Goal: Transaction & Acquisition: Purchase product/service

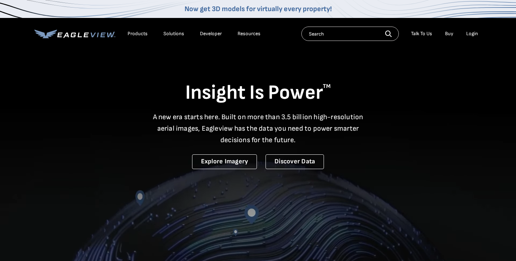
click at [471, 33] on div "Login" at bounding box center [472, 33] width 12 height 6
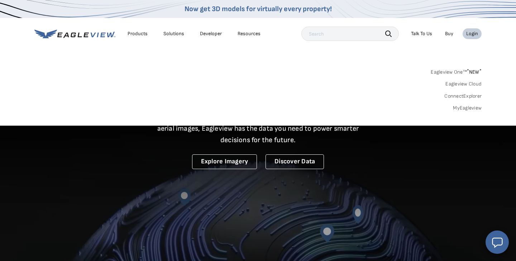
click at [458, 107] on link "MyEagleview" at bounding box center [467, 108] width 29 height 6
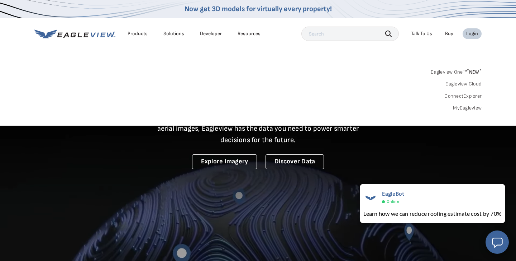
click at [474, 37] on li "Login" at bounding box center [472, 33] width 19 height 11
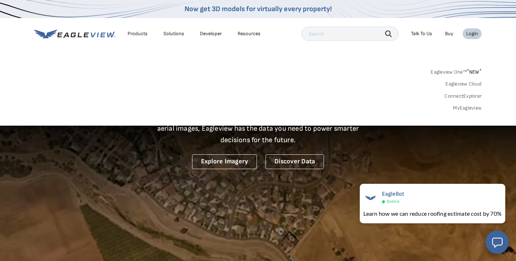
click at [474, 35] on div "Login" at bounding box center [472, 33] width 12 height 6
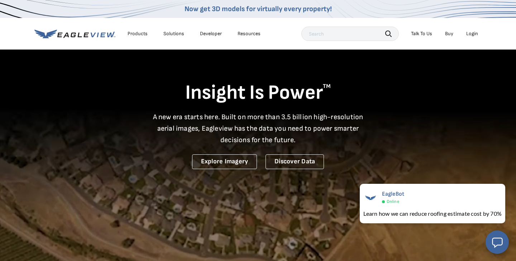
click at [474, 35] on div "Login" at bounding box center [472, 33] width 12 height 6
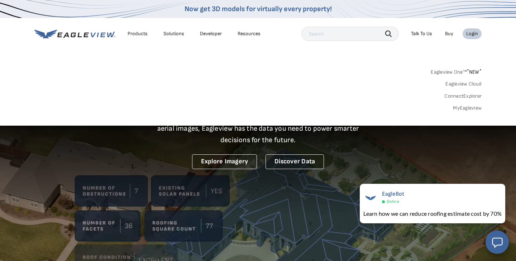
click at [462, 106] on link "MyEagleview" at bounding box center [467, 108] width 29 height 6
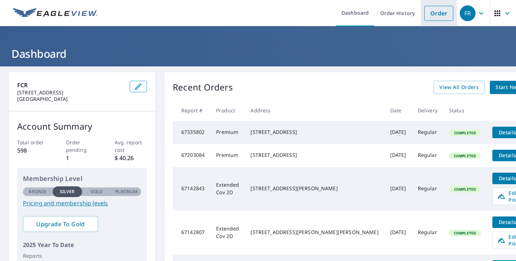
click at [444, 12] on link "Order" at bounding box center [438, 13] width 29 height 15
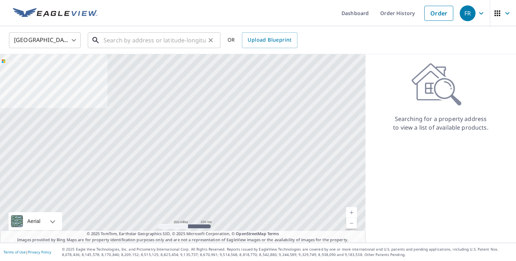
click at [182, 42] on input "text" at bounding box center [155, 40] width 102 height 20
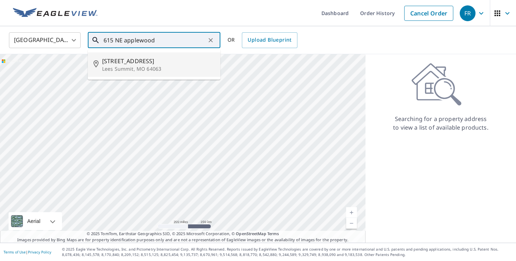
click at [181, 58] on span "[STREET_ADDRESS]" at bounding box center [158, 61] width 113 height 9
type input "[STREET_ADDRESS]"
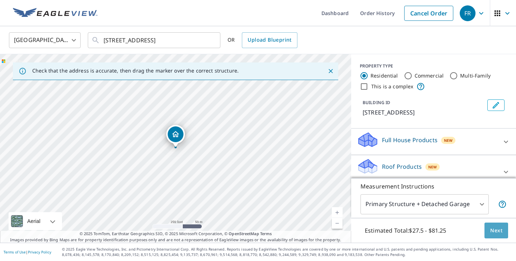
click at [497, 230] on span "Next" at bounding box center [496, 230] width 12 height 9
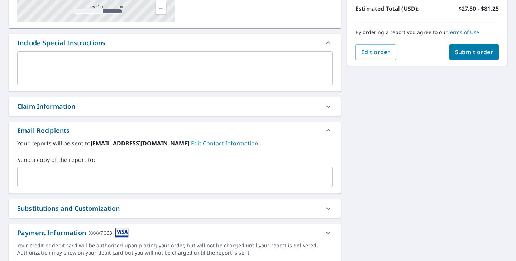
scroll to position [175, 0]
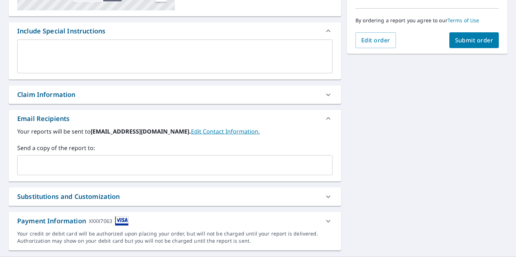
click at [215, 95] on div "Claim Information" at bounding box center [168, 95] width 302 height 10
checkbox input "true"
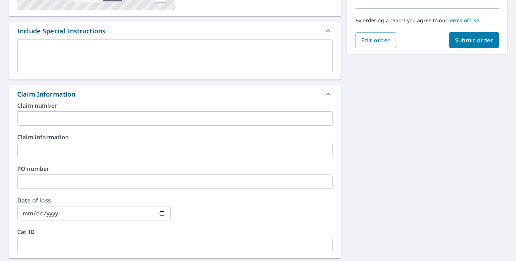
click at [111, 114] on input "text" at bounding box center [174, 118] width 315 height 14
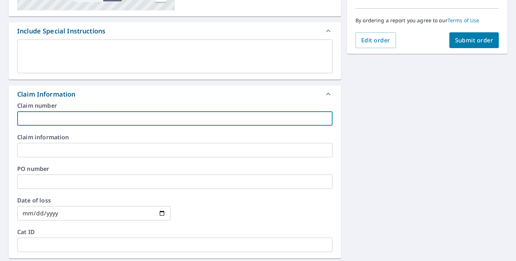
type input "S"
checkbox input "true"
type input "Su"
checkbox input "true"
type input "Sus"
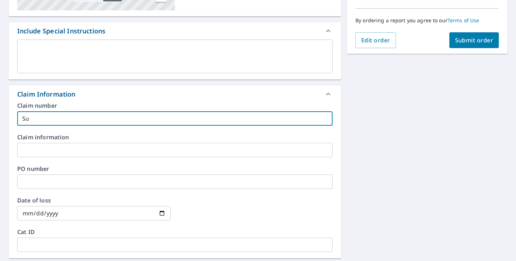
checkbox input "true"
type input "Susa"
checkbox input "true"
type input "[PERSON_NAME]"
checkbox input "true"
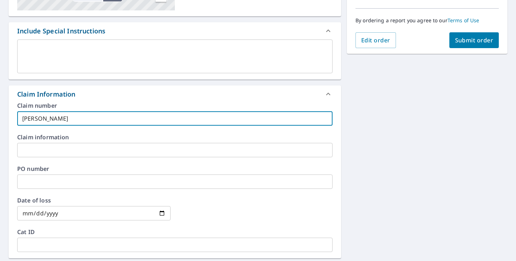
type input "[PERSON_NAME]"
checkbox input "true"
type input "[PERSON_NAME]"
checkbox input "true"
type input "[PERSON_NAME]"
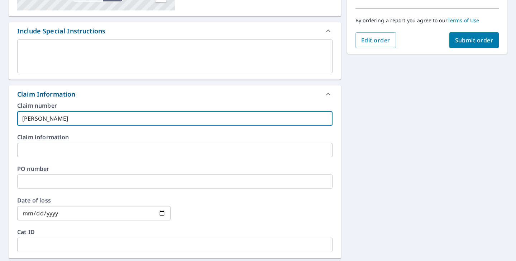
checkbox input "true"
type input "[PERSON_NAME]"
checkbox input "true"
type input "[PERSON_NAME]"
checkbox input "true"
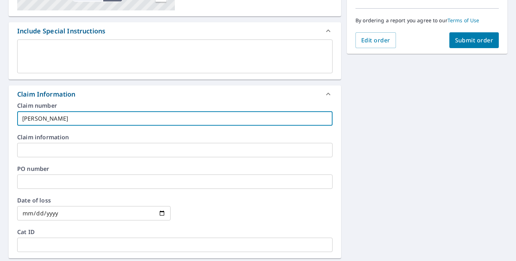
type input "[PERSON_NAME]"
checkbox input "true"
type input "[PERSON_NAME]"
checkbox input "true"
type input "[PERSON_NAME]"
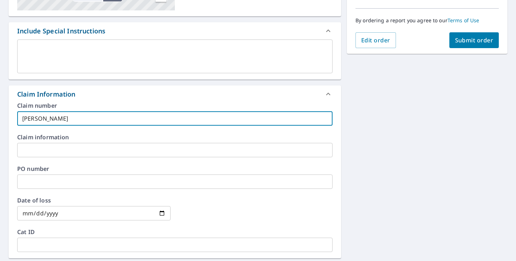
checkbox input "true"
type input "[PERSON_NAME]"
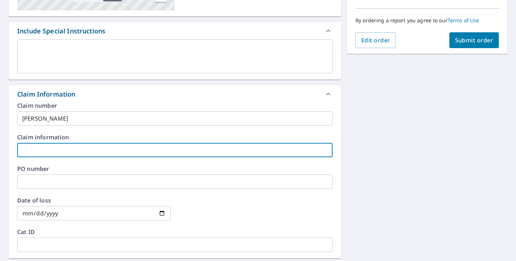
type input "S"
checkbox input "true"
type input "Su"
checkbox input "true"
type input "Sus"
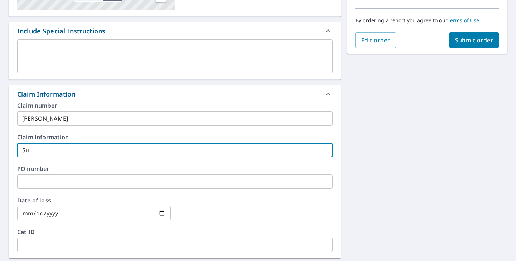
checkbox input "true"
type input "Susa"
checkbox input "true"
type input "[PERSON_NAME]"
checkbox input "true"
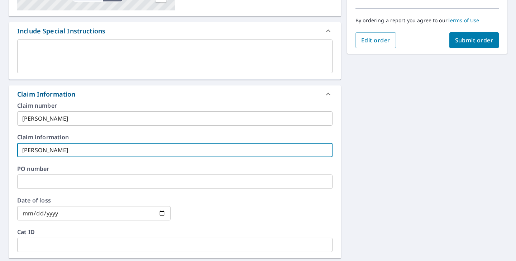
type input "[PERSON_NAME]"
checkbox input "true"
type input "[PERSON_NAME]"
checkbox input "true"
type input "[PERSON_NAME]"
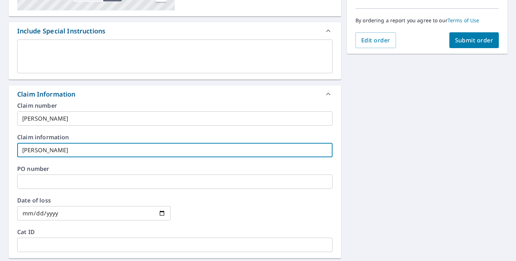
checkbox input "true"
type input "[PERSON_NAME]"
checkbox input "true"
type input "[PERSON_NAME]"
checkbox input "true"
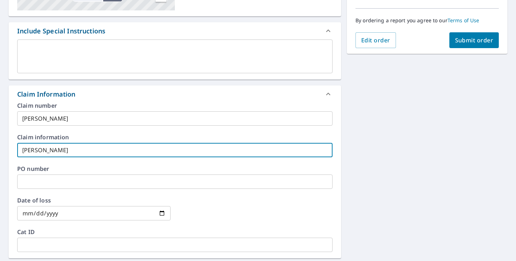
type input "[PERSON_NAME]"
checkbox input "true"
type input "[PERSON_NAME]"
checkbox input "true"
type input "[PERSON_NAME]"
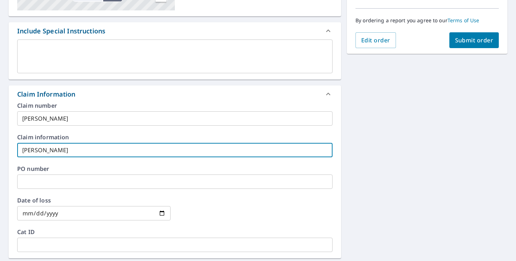
checkbox input "true"
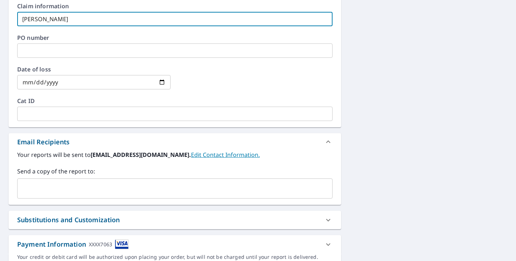
scroll to position [315, 0]
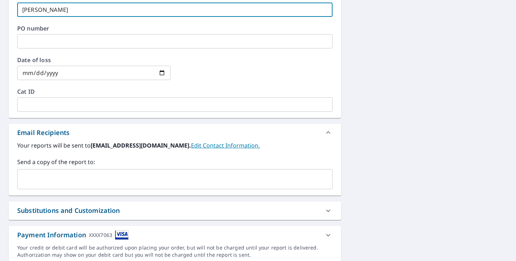
type input "[PERSON_NAME]"
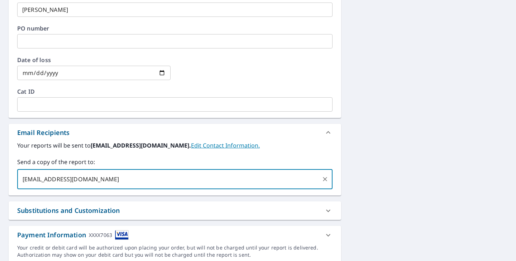
type input "[EMAIL_ADDRESS][DOMAIN_NAME]."
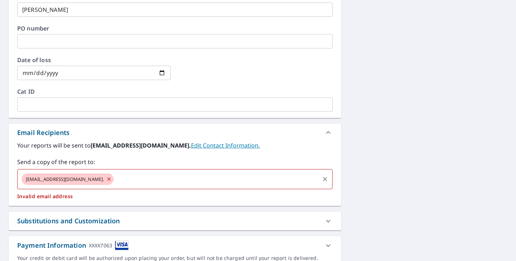
checkbox input "true"
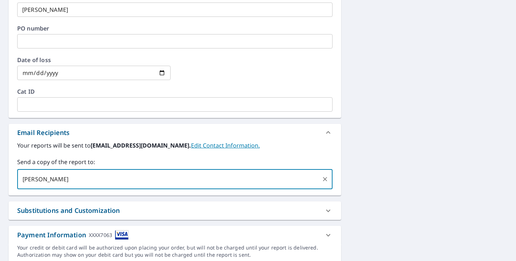
type input "[PERSON_NAME]"
click at [38, 176] on input "[PERSON_NAME][EMAIL_ADDRESS][DOMAIN_NAME]" at bounding box center [169, 179] width 298 height 14
type input "[EMAIL_ADDRESS][DOMAIN_NAME]"
click at [164, 178] on input "[EMAIL_ADDRESS][DOMAIN_NAME]" at bounding box center [169, 179] width 298 height 14
checkbox input "true"
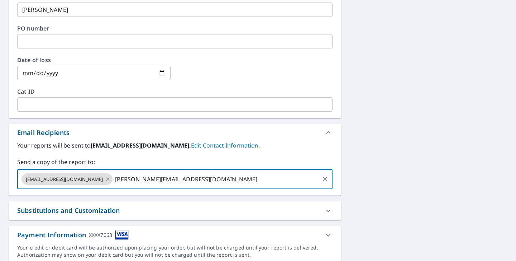
type input "[PERSON_NAME][EMAIL_ADDRESS][DOMAIN_NAME]"
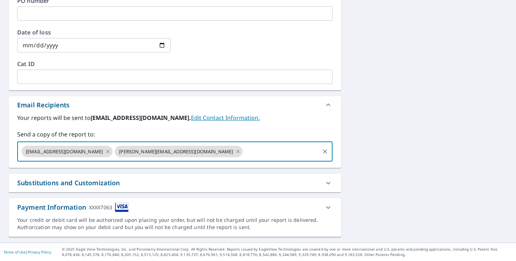
scroll to position [343, 0]
click at [326, 205] on icon at bounding box center [328, 207] width 9 height 9
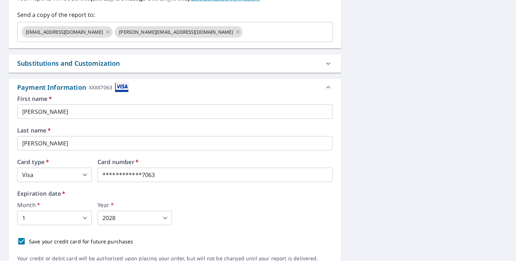
scroll to position [474, 0]
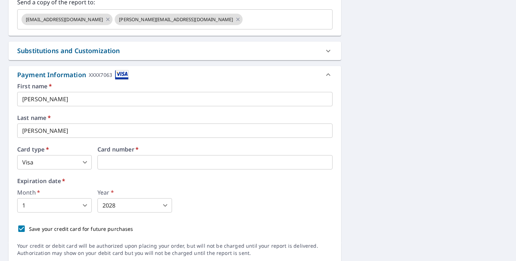
click at [86, 204] on body "FR FR Dashboard Order History Cancel Order FR Dashboard / Finalize Order Finali…" at bounding box center [258, 130] width 516 height 261
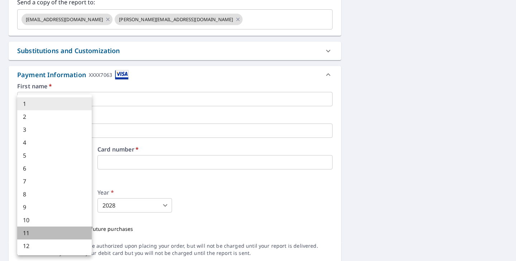
click at [38, 232] on li "11" at bounding box center [54, 232] width 75 height 13
checkbox input "true"
type input "11"
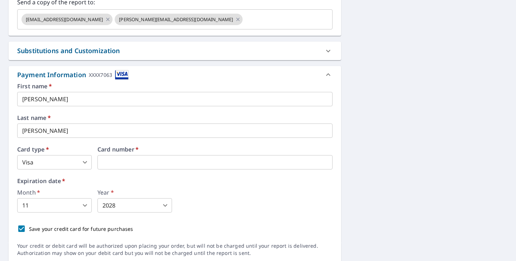
click at [101, 230] on p "Save your credit card for future purchases" at bounding box center [81, 229] width 104 height 8
click at [29, 230] on input "Save your credit card for future purchases" at bounding box center [21, 228] width 15 height 15
checkbox input "false"
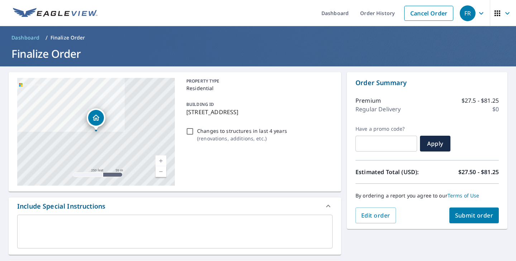
scroll to position [0, 0]
click at [459, 215] on span "Submit order" at bounding box center [474, 215] width 38 height 8
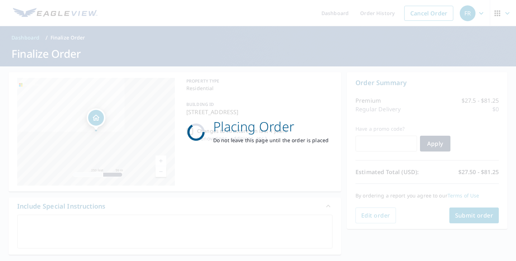
checkbox input "true"
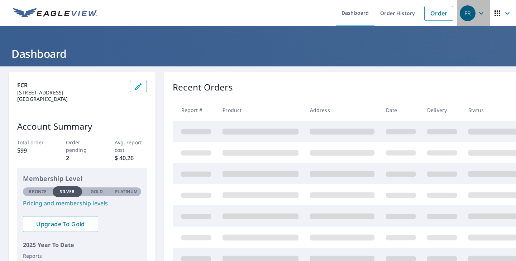
click at [481, 16] on icon "button" at bounding box center [481, 13] width 9 height 9
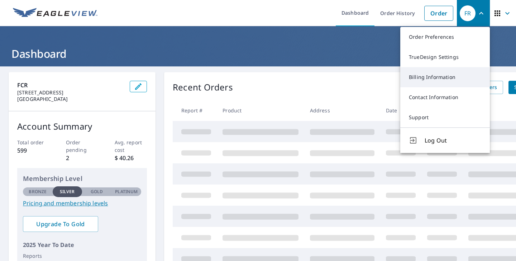
click at [430, 72] on link "Billing Information" at bounding box center [445, 77] width 90 height 20
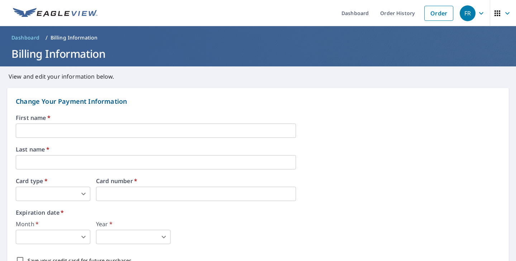
click at [140, 138] on div "First name   * ​ Last name   * ​ Card type   * ​ 0 ​ Card number   * Card numbe…" at bounding box center [258, 201] width 485 height 173
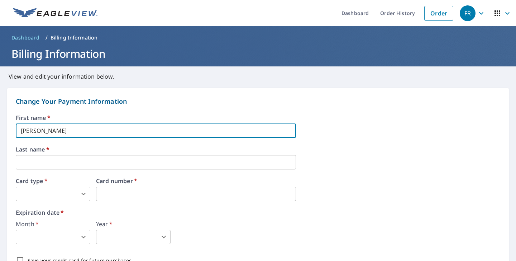
type input "[PERSON_NAME]"
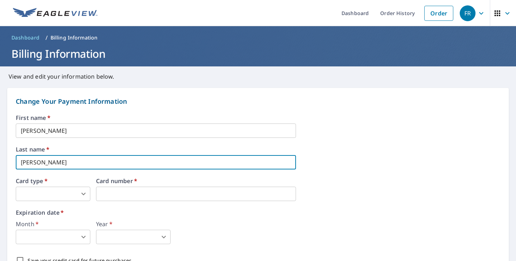
type input "[PERSON_NAME]"
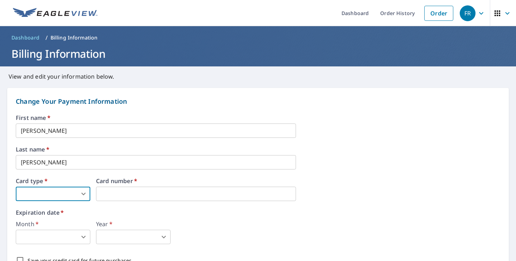
click at [78, 194] on body "FR FR Dashboard Order History Order FR Dashboard / Billing Information Billing …" at bounding box center [258, 130] width 516 height 261
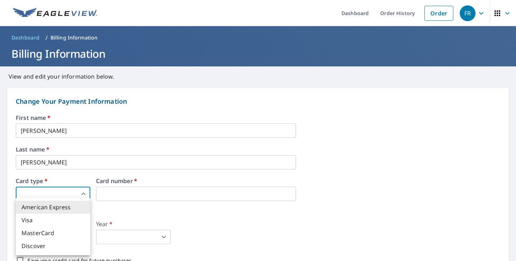
click at [68, 216] on li "Visa" at bounding box center [53, 219] width 75 height 13
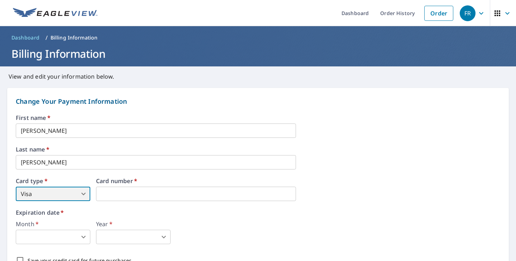
type input "2"
click at [128, 183] on label "Card number   *" at bounding box center [196, 181] width 200 height 6
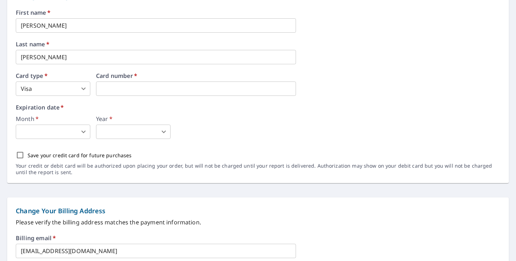
scroll to position [111, 0]
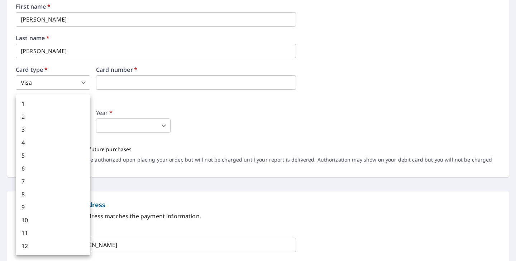
click at [63, 125] on body "FR FR Dashboard Order History Order FR Dashboard / Billing Information Billing …" at bounding box center [258, 130] width 516 height 261
click at [56, 105] on li "1" at bounding box center [53, 103] width 75 height 13
type input "1"
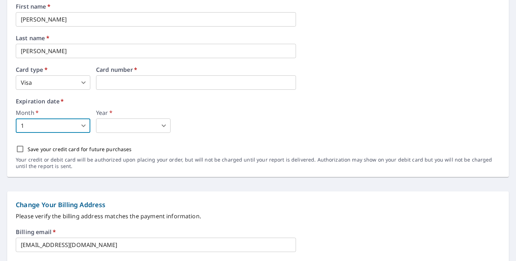
click at [127, 124] on body "FR FR Dashboard Order History Order FR Dashboard / Billing Information Billing …" at bounding box center [258, 130] width 516 height 261
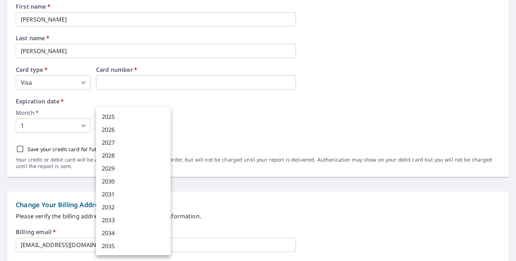
click at [127, 154] on li "2028" at bounding box center [133, 155] width 75 height 13
type input "2028"
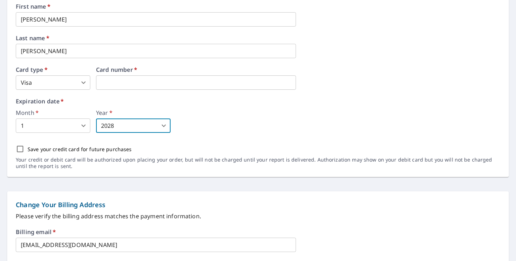
click at [21, 147] on input "Save your credit card for future purchases" at bounding box center [20, 148] width 15 height 15
checkbox input "true"
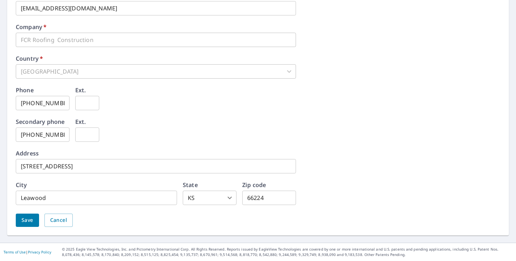
scroll to position [347, 0]
click at [31, 220] on span "Save" at bounding box center [28, 220] width 12 height 9
